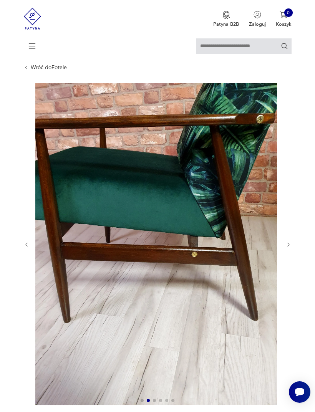
scroll to position [19, 0]
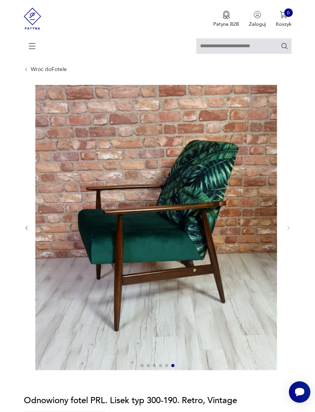
click at [32, 51] on icon at bounding box center [32, 46] width 27 height 27
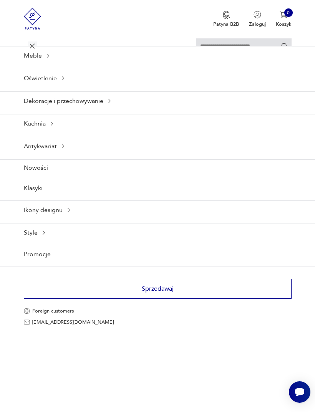
click at [40, 80] on div "Oświetlenie" at bounding box center [157, 78] width 315 height 19
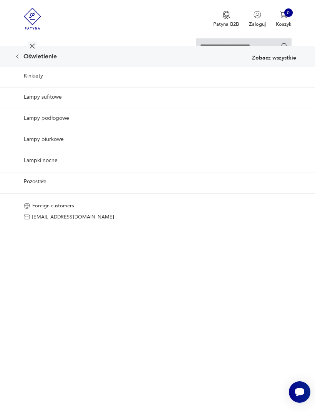
click at [30, 45] on icon at bounding box center [32, 46] width 27 height 27
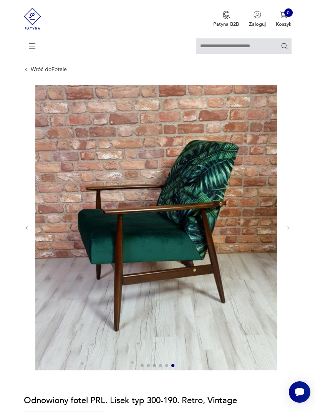
click at [30, 48] on icon at bounding box center [32, 46] width 27 height 27
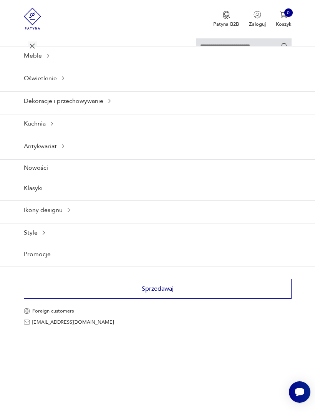
click at [29, 65] on div "Meble" at bounding box center [157, 55] width 315 height 19
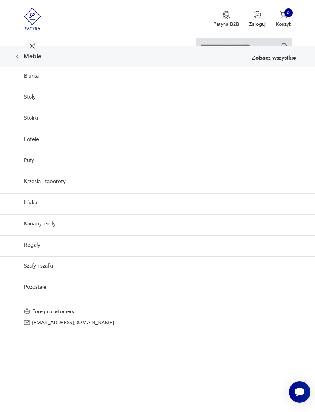
click at [22, 149] on link "Fotele" at bounding box center [157, 139] width 315 height 19
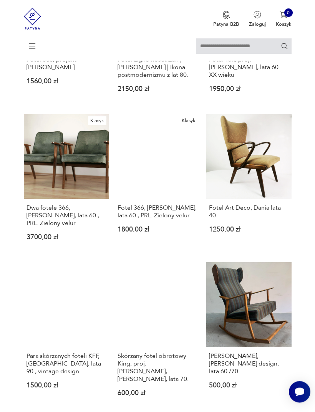
scroll to position [622, 0]
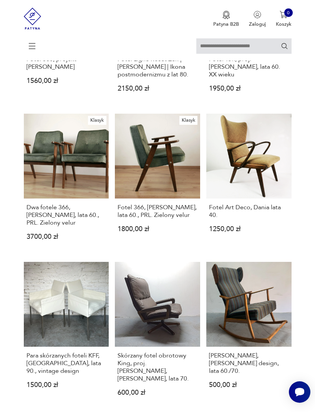
click at [45, 205] on link "Klasyk Dwa fotele 366, [PERSON_NAME], lata 60., PRL. Zielony velur 3700,00 zł" at bounding box center [66, 183] width 85 height 138
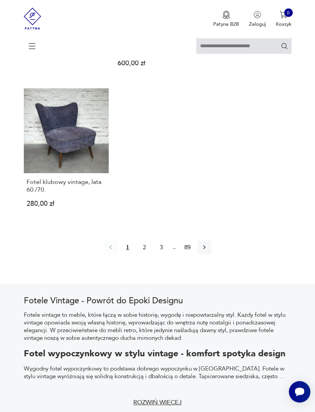
scroll to position [953, 0]
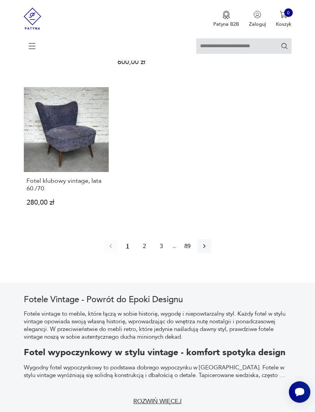
click at [211, 253] on button "button" at bounding box center [204, 246] width 14 height 14
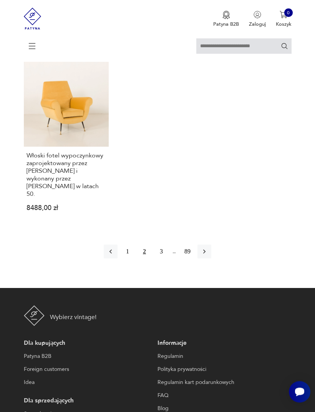
scroll to position [986, 0]
click at [162, 259] on button "3" at bounding box center [161, 252] width 14 height 14
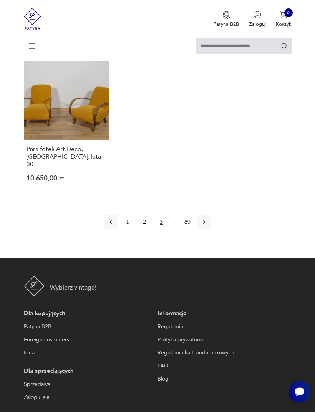
scroll to position [986, 0]
click at [211, 229] on button "button" at bounding box center [204, 222] width 14 height 14
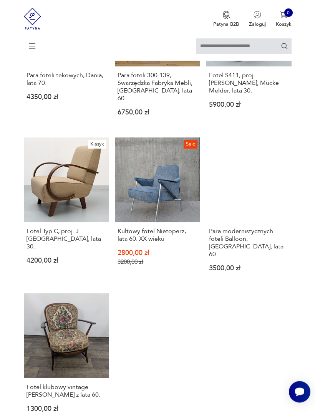
scroll to position [770, 0]
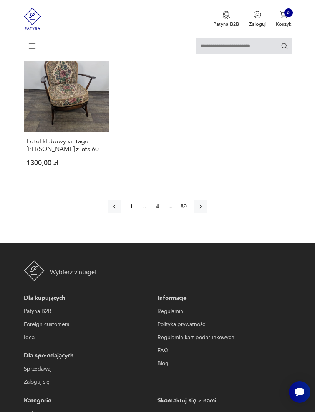
click at [204, 211] on icon "button" at bounding box center [201, 207] width 8 height 8
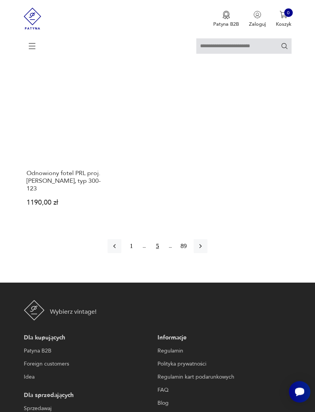
scroll to position [953, 0]
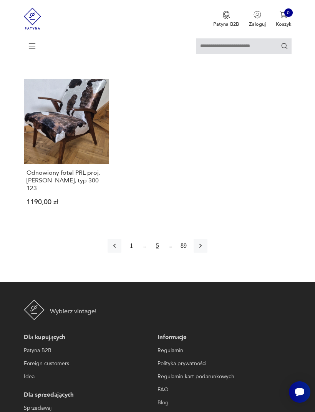
click at [204, 250] on icon "button" at bounding box center [201, 246] width 8 height 8
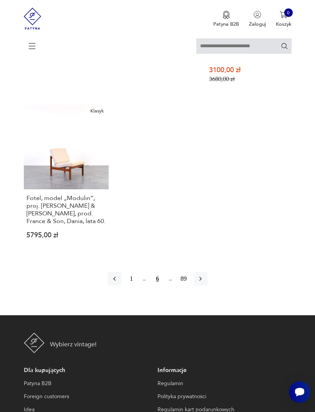
scroll to position [969, 0]
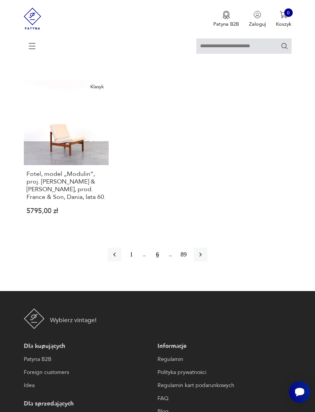
click at [204, 259] on icon "button" at bounding box center [201, 255] width 8 height 8
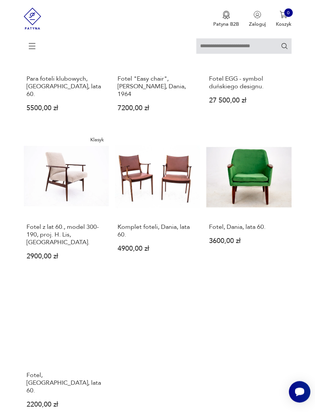
scroll to position [735, 0]
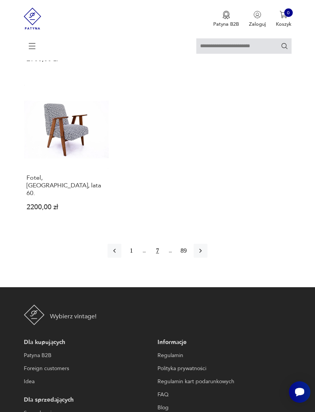
click at [207, 258] on button "button" at bounding box center [201, 251] width 14 height 14
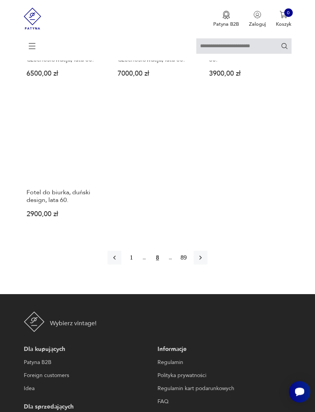
scroll to position [934, 0]
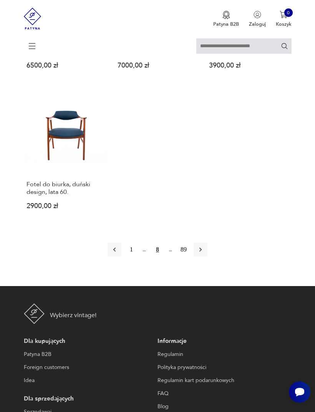
click at [207, 257] on button "button" at bounding box center [201, 250] width 14 height 14
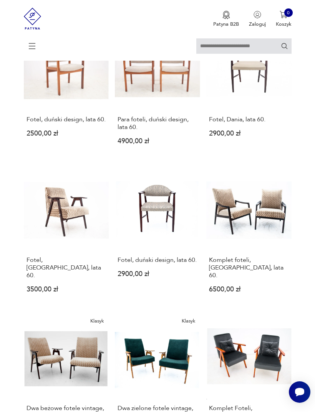
click at [210, 276] on h3 "Komplet foteli, [GEOGRAPHIC_DATA], lata 60." at bounding box center [249, 267] width 80 height 23
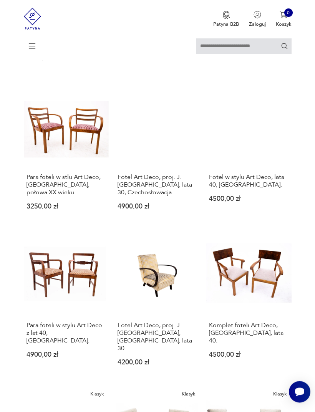
scroll to position [333, 0]
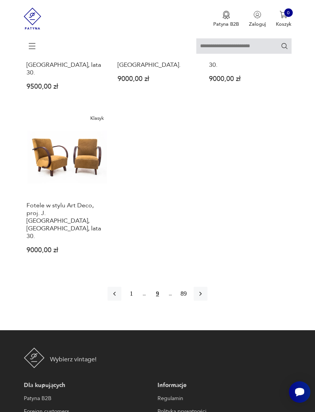
click at [204, 298] on icon "button" at bounding box center [201, 294] width 8 height 8
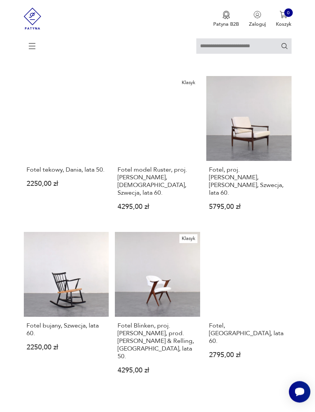
scroll to position [675, 0]
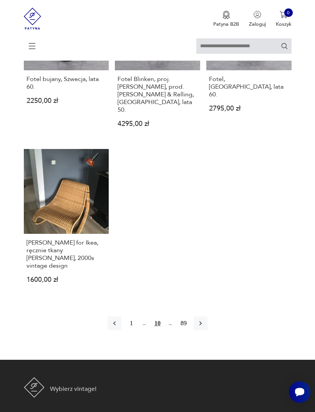
click at [207, 330] on button "button" at bounding box center [201, 324] width 14 height 14
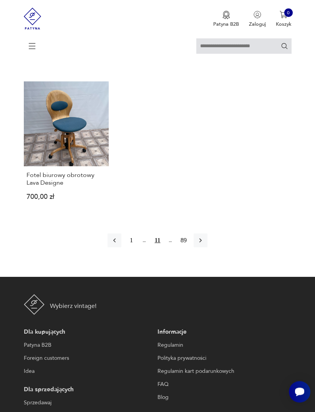
scroll to position [990, 0]
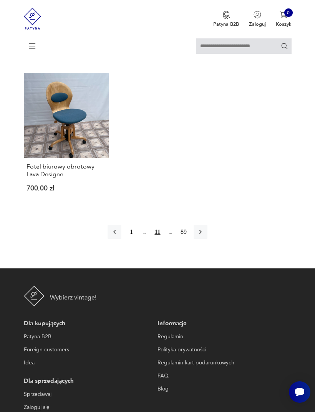
click at [204, 236] on icon "button" at bounding box center [201, 232] width 8 height 8
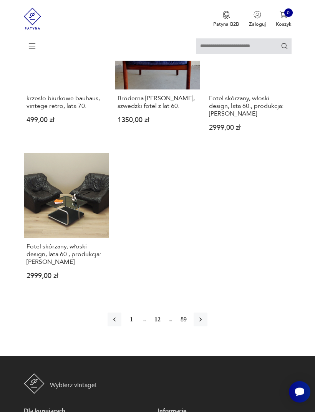
scroll to position [931, 0]
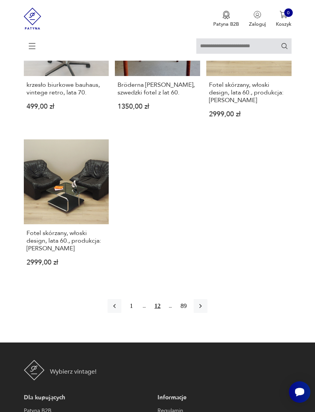
click at [207, 313] on button "button" at bounding box center [201, 306] width 14 height 14
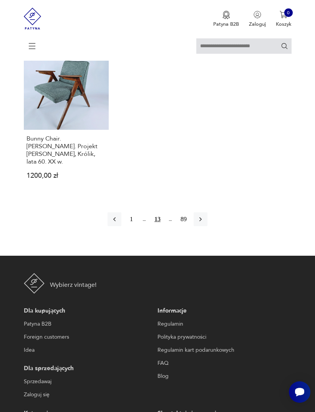
scroll to position [996, 0]
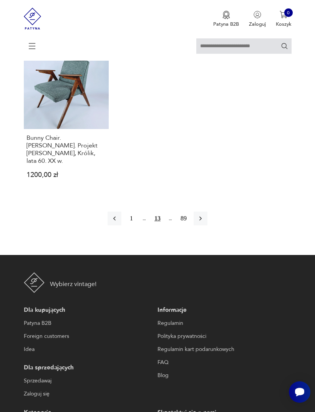
click at [204, 222] on icon "button" at bounding box center [201, 219] width 8 height 8
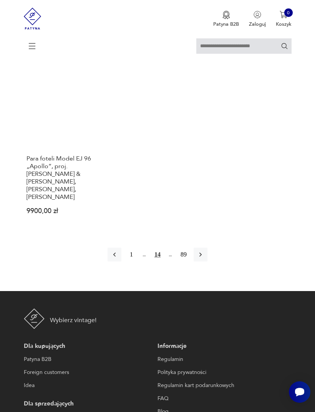
scroll to position [980, 0]
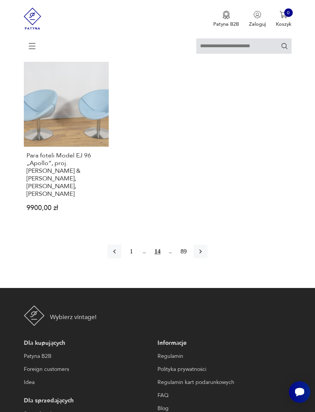
click at [204, 256] on icon "button" at bounding box center [201, 252] width 8 height 8
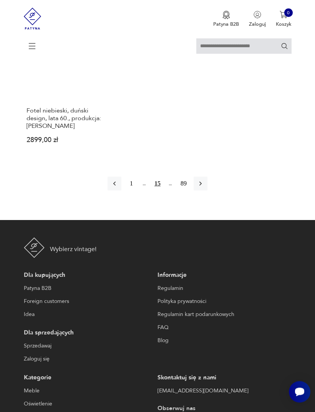
scroll to position [1009, 0]
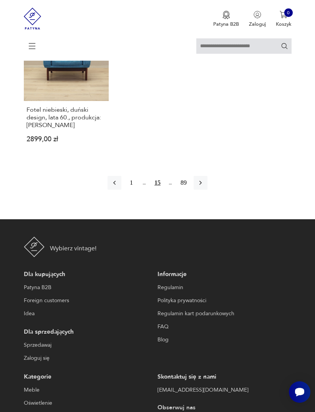
click at [207, 190] on button "button" at bounding box center [201, 183] width 14 height 14
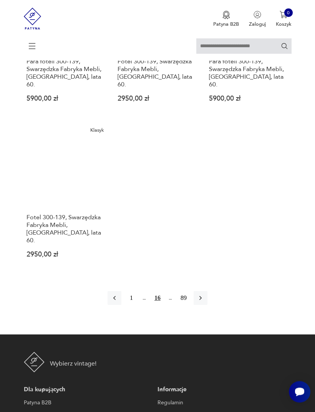
scroll to position [952, 0]
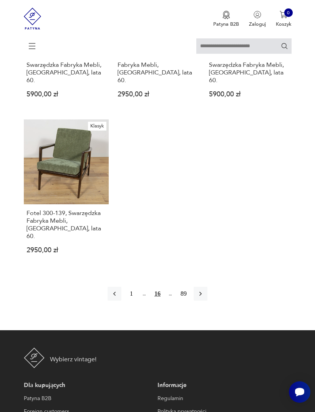
click at [207, 301] on button "button" at bounding box center [201, 294] width 14 height 14
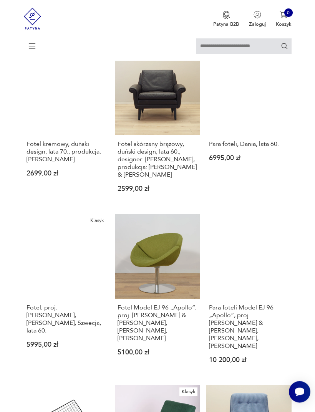
scroll to position [140, 0]
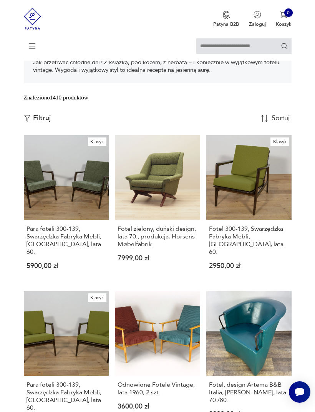
click at [63, 205] on link "Klasyk Para foteli 300-139, Swarzędzka Fabryka Mebli, [GEOGRAPHIC_DATA], lata 6…" at bounding box center [66, 208] width 85 height 146
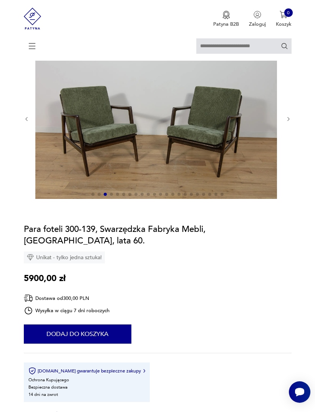
scroll to position [65, 0]
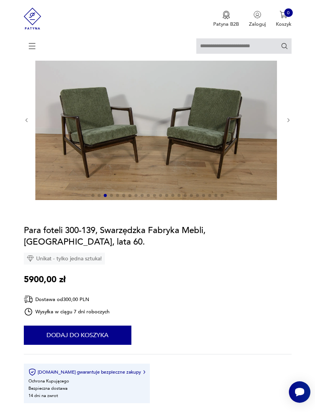
click at [291, 123] on icon "button" at bounding box center [289, 121] width 6 height 6
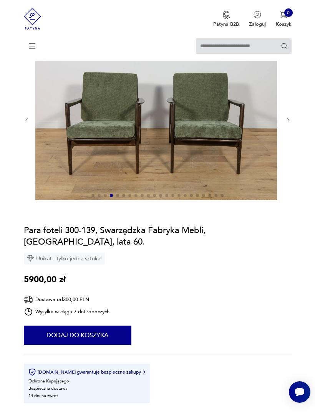
click at [290, 123] on icon "button" at bounding box center [289, 121] width 6 height 6
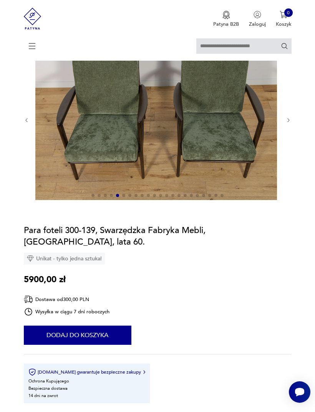
click at [290, 123] on icon "button" at bounding box center [289, 121] width 6 height 6
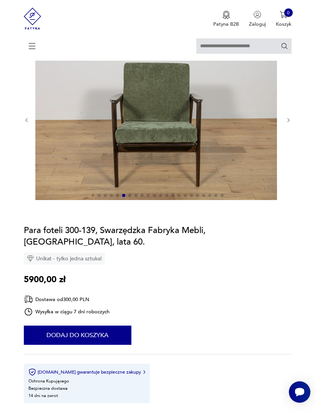
click at [290, 123] on icon "button" at bounding box center [289, 121] width 6 height 6
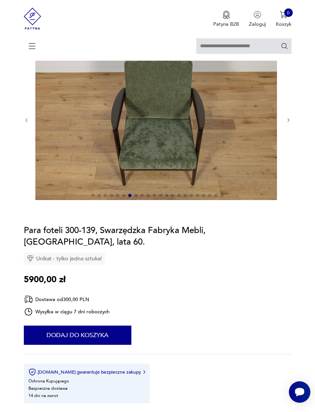
click at [288, 123] on icon "button" at bounding box center [289, 121] width 6 height 6
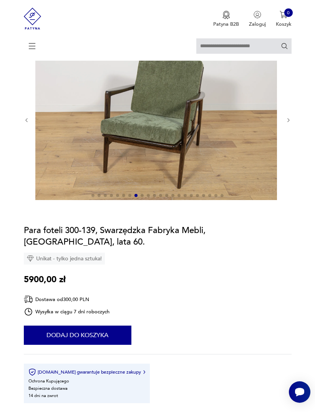
click at [290, 123] on button "button" at bounding box center [289, 120] width 6 height 6
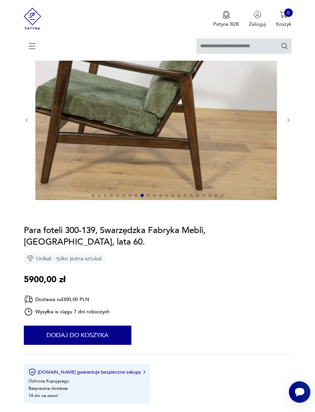
click at [290, 135] on div at bounding box center [158, 120] width 268 height 162
click at [290, 123] on icon "button" at bounding box center [289, 121] width 6 height 6
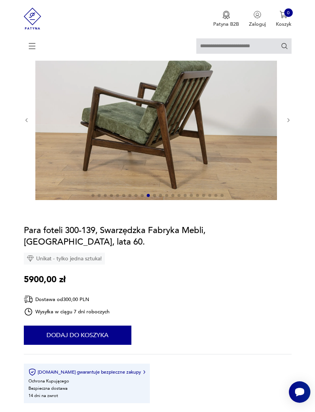
click at [287, 123] on icon "button" at bounding box center [289, 121] width 6 height 6
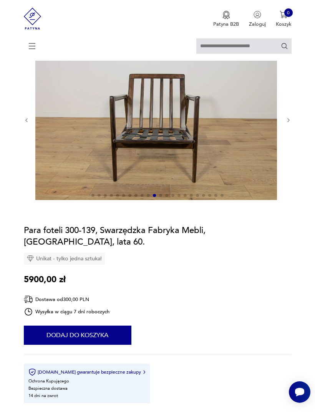
click at [287, 123] on button "button" at bounding box center [289, 120] width 6 height 6
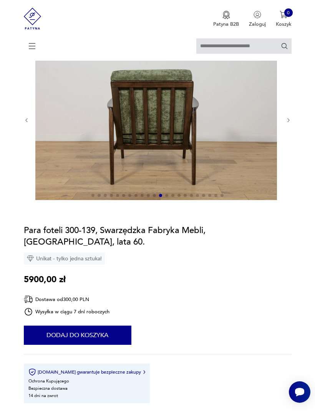
click at [287, 123] on icon "button" at bounding box center [289, 121] width 6 height 6
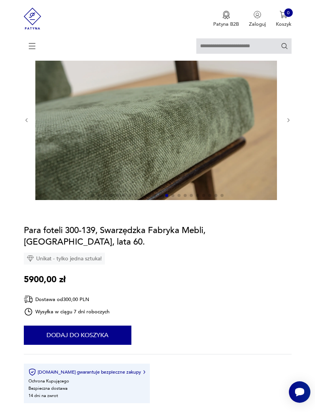
click at [287, 123] on button "button" at bounding box center [289, 120] width 6 height 6
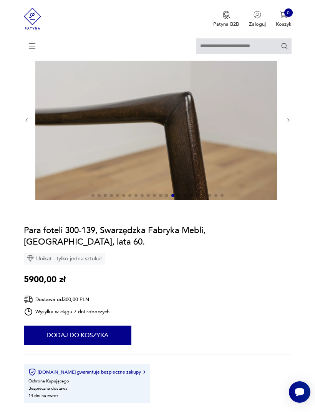
click at [286, 123] on icon "button" at bounding box center [289, 121] width 6 height 6
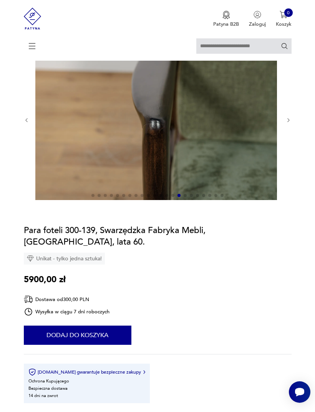
click at [288, 137] on div at bounding box center [158, 120] width 268 height 162
click at [291, 123] on icon "button" at bounding box center [289, 121] width 6 height 6
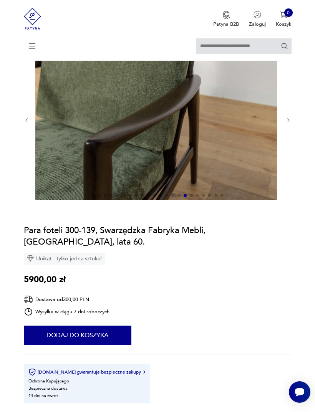
click at [286, 123] on button "button" at bounding box center [289, 120] width 6 height 6
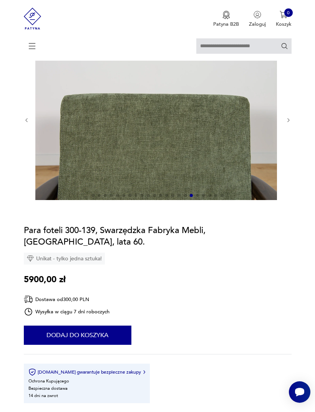
click at [286, 144] on div at bounding box center [158, 120] width 268 height 162
click at [290, 123] on icon "button" at bounding box center [289, 121] width 6 height 6
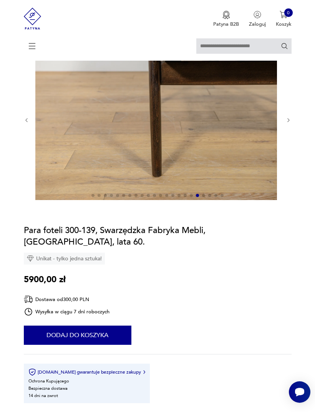
click at [290, 123] on icon "button" at bounding box center [289, 121] width 6 height 6
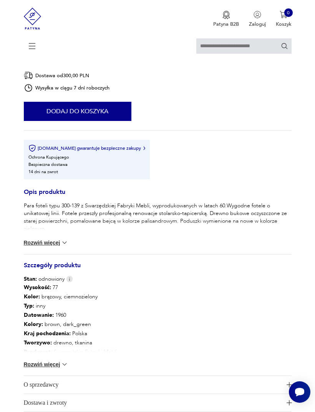
scroll to position [292, 0]
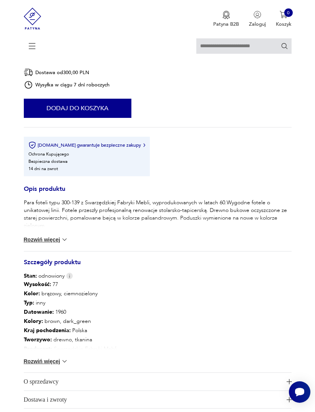
click at [40, 244] on button "Rozwiń więcej" at bounding box center [46, 240] width 45 height 8
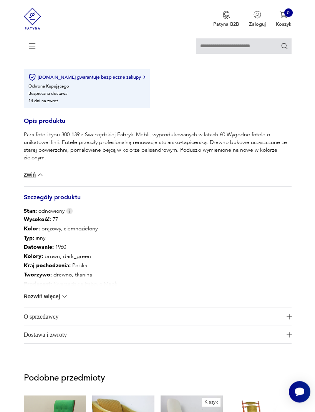
scroll to position [360, 0]
click at [36, 300] on button "Rozwiń więcej" at bounding box center [46, 297] width 45 height 8
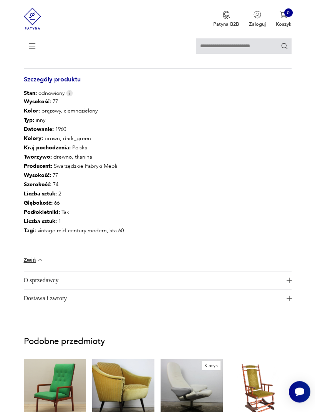
scroll to position [478, 0]
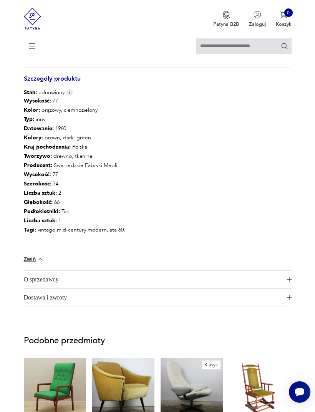
click at [287, 282] on img "button" at bounding box center [289, 279] width 5 height 5
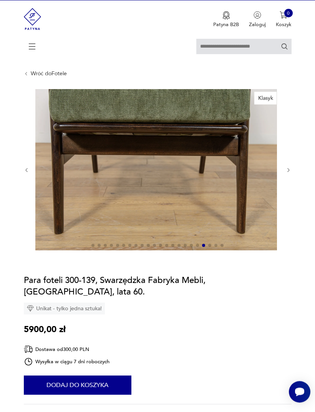
scroll to position [0, 0]
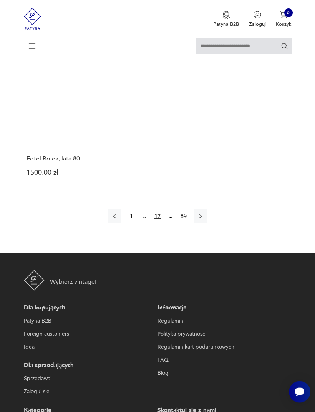
scroll to position [983, 0]
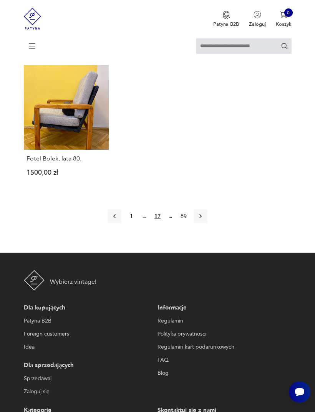
click at [207, 223] on button "button" at bounding box center [201, 216] width 14 height 14
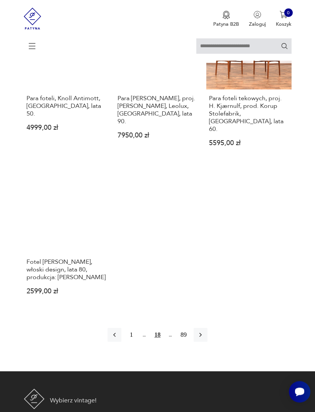
scroll to position [912, 0]
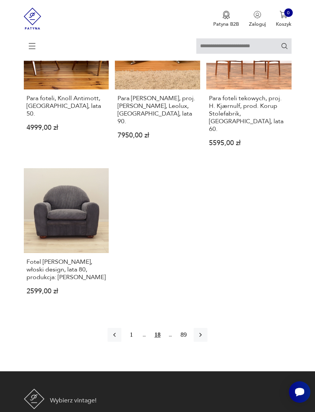
click at [204, 339] on icon "button" at bounding box center [201, 335] width 8 height 8
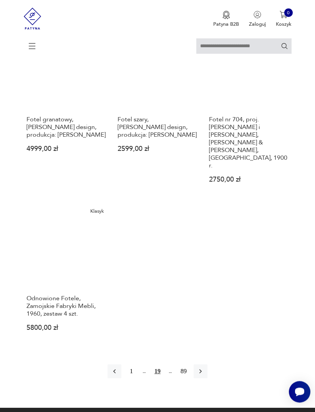
scroll to position [863, 0]
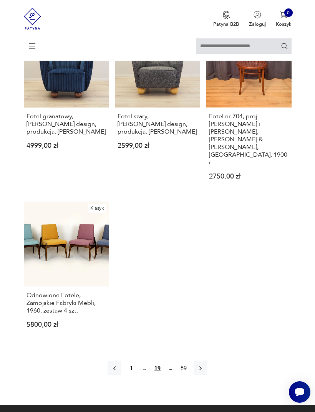
click at [61, 265] on link "Klasyk Odnowione Fotele, Zamojskie Fabryki Mebli, 1960, zestaw 4 szt. 5800,00 zł" at bounding box center [66, 271] width 85 height 138
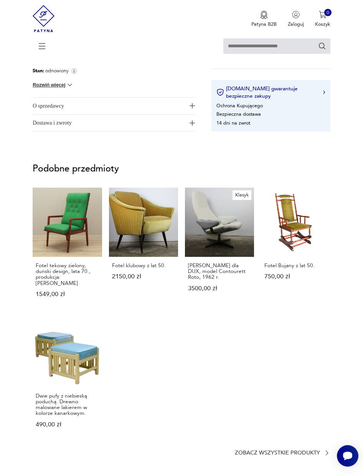
scroll to position [226, 0]
